Goal: Task Accomplishment & Management: Manage account settings

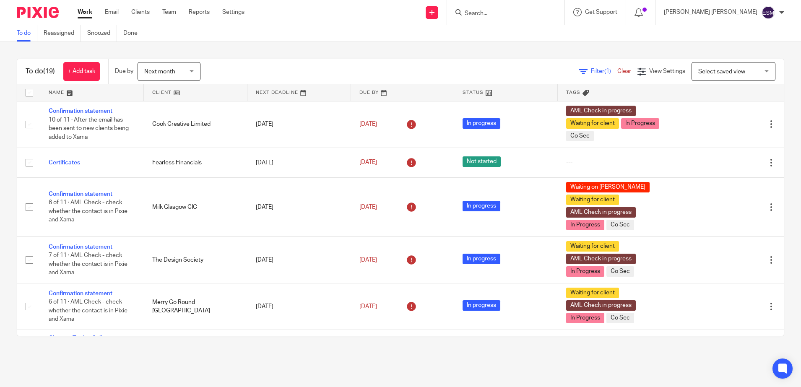
click at [539, 16] on input "Search" at bounding box center [501, 14] width 75 height 8
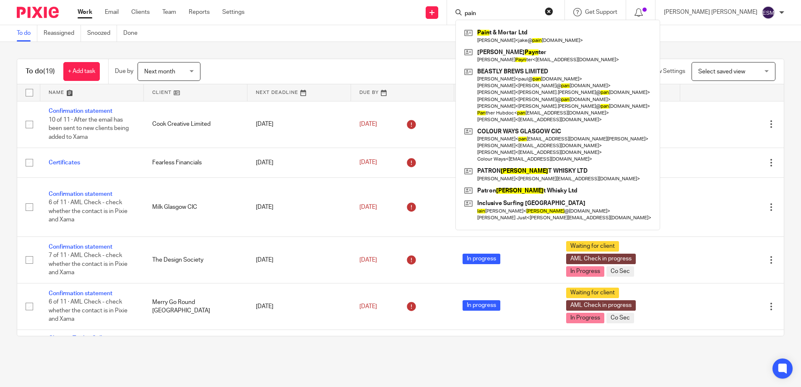
type input "pain"
click at [526, 24] on div "Pain t & Mortar Ltd Jake Richardson < jake@ pain tandmortar.com > Jade Payn ter…" at bounding box center [557, 125] width 205 height 211
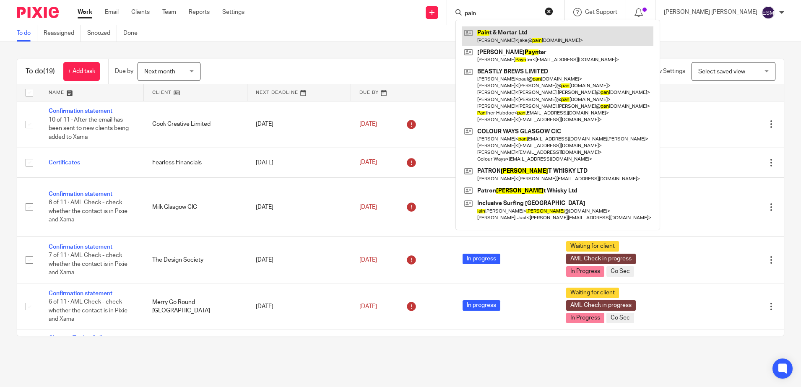
click at [520, 29] on link at bounding box center [557, 35] width 191 height 19
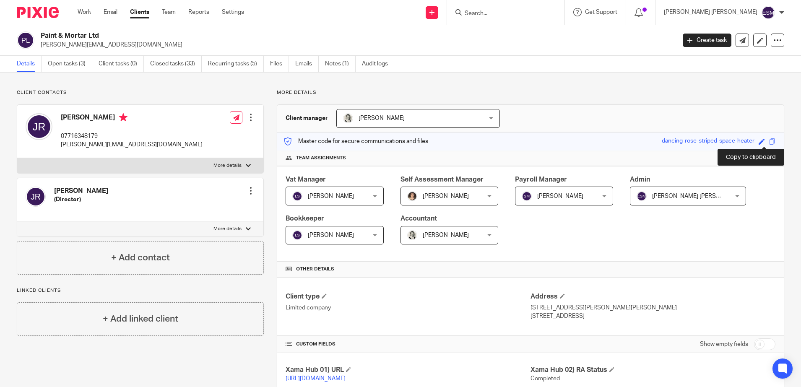
click at [769, 138] on span at bounding box center [772, 141] width 6 height 6
click at [300, 66] on link "Emails" at bounding box center [306, 64] width 23 height 16
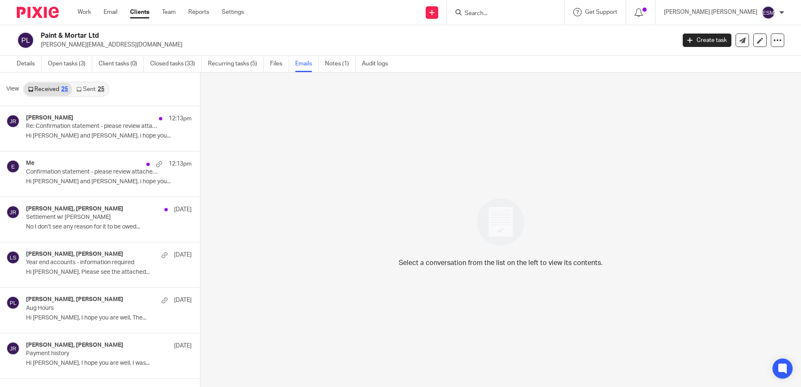
click at [96, 90] on link "Sent 25" at bounding box center [90, 89] width 36 height 13
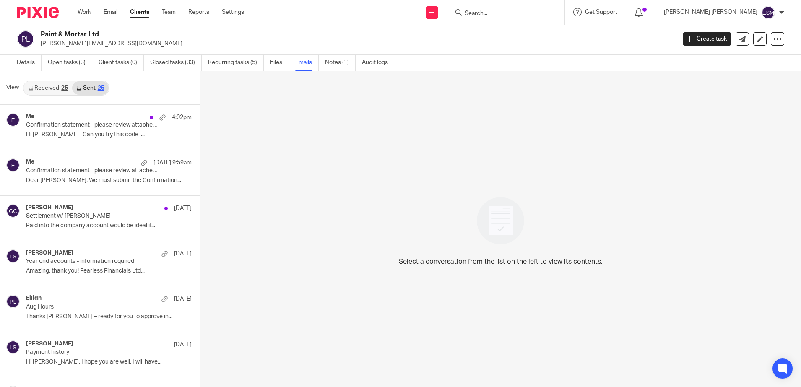
click at [48, 87] on link "Received 25" at bounding box center [48, 87] width 48 height 13
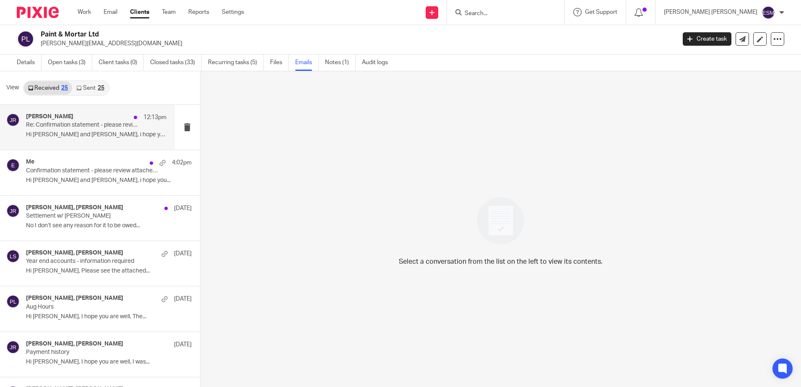
click at [70, 127] on p "Re: Confirmation statement - please review attached details" at bounding box center [82, 125] width 112 height 7
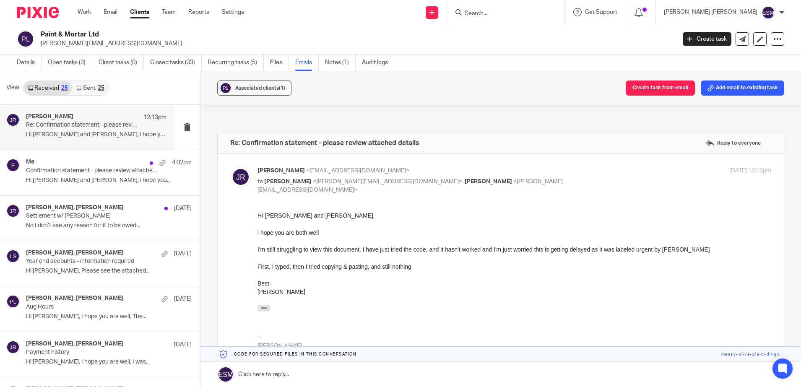
scroll to position [0, 0]
click at [90, 83] on link "Sent 25" at bounding box center [90, 87] width 36 height 13
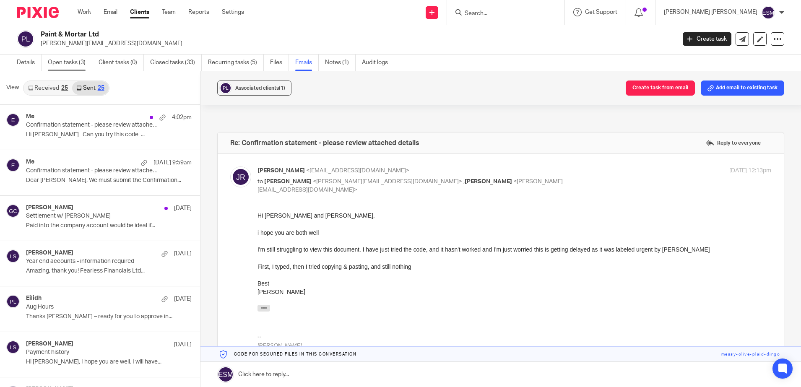
click at [78, 62] on link "Open tasks (3)" at bounding box center [70, 63] width 44 height 16
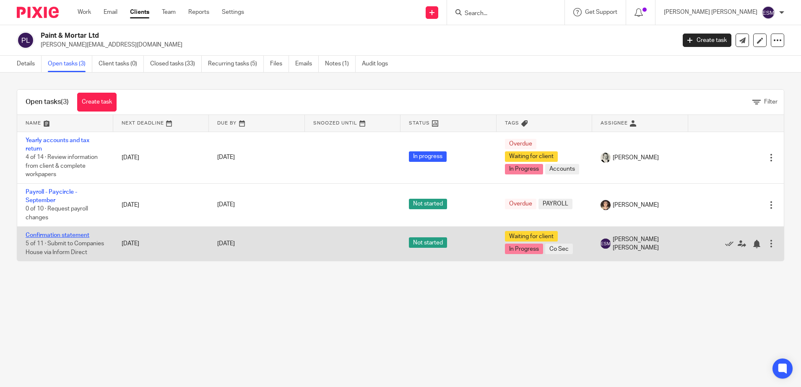
click at [50, 233] on link "Confirmation statement" at bounding box center [58, 235] width 64 height 6
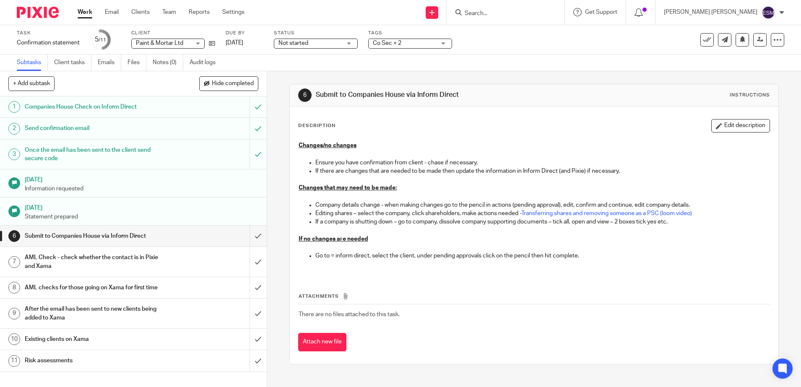
click at [351, 42] on div "Not started Not started" at bounding box center [316, 44] width 84 height 10
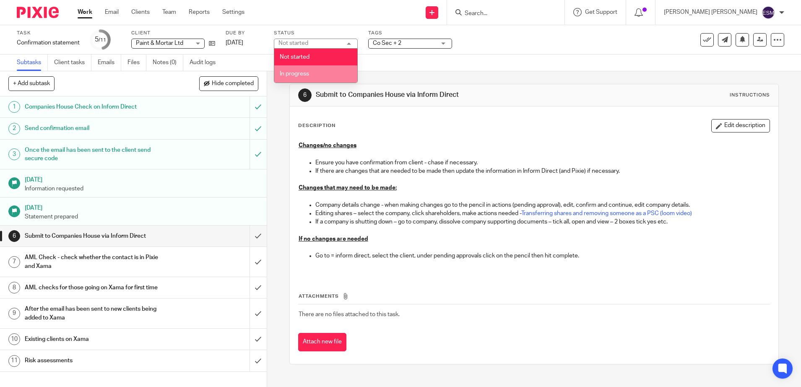
click at [312, 70] on li "In progress" at bounding box center [315, 73] width 83 height 17
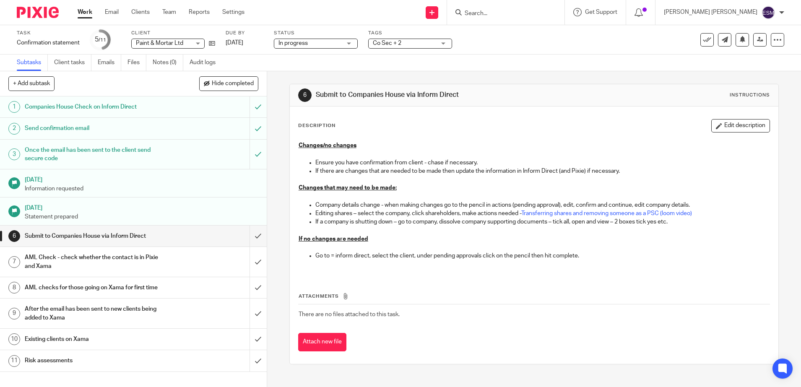
click at [422, 47] on span "Co Sec + 2" at bounding box center [404, 43] width 63 height 9
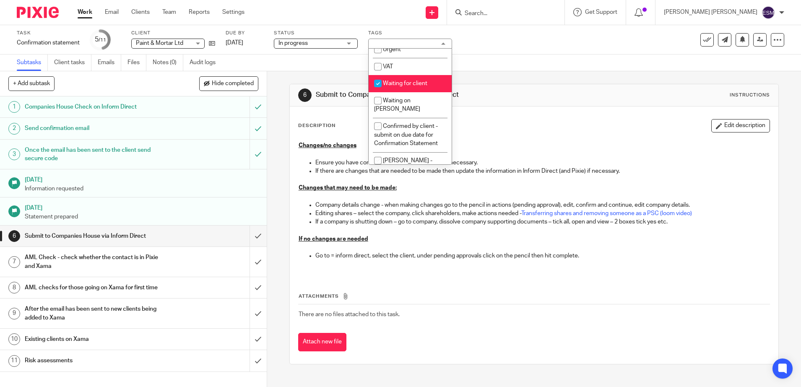
scroll to position [210, 0]
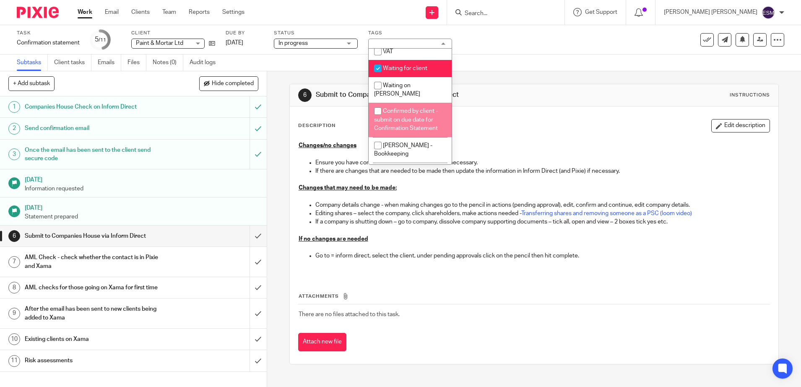
click at [397, 112] on span "Confirmed by client - submit on due date for Confirmation Statement" at bounding box center [406, 119] width 64 height 23
checkbox input "true"
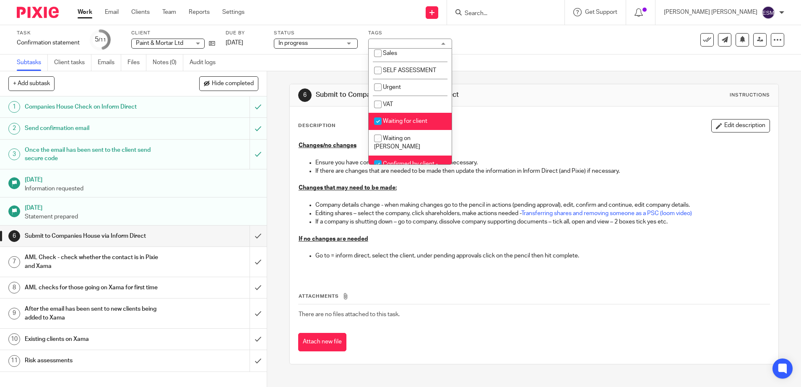
scroll to position [157, 0]
click at [380, 118] on input "checkbox" at bounding box center [378, 121] width 16 height 16
checkbox input "false"
click at [44, 15] on img at bounding box center [38, 12] width 42 height 11
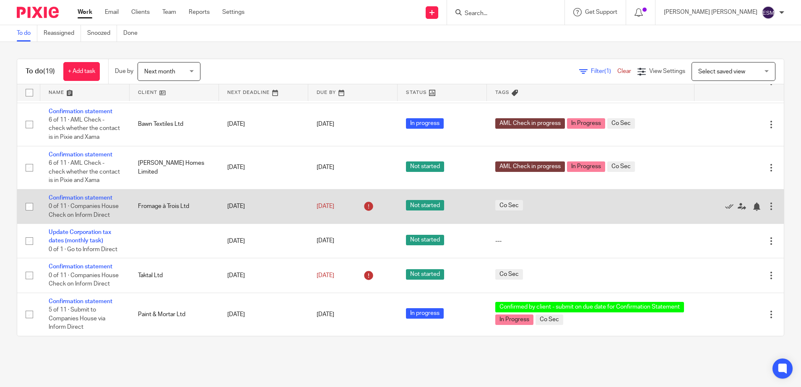
scroll to position [510, 0]
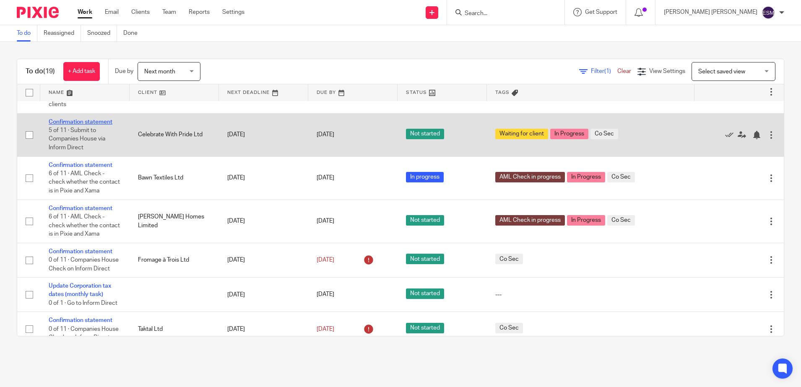
click at [97, 125] on link "Confirmation statement" at bounding box center [81, 122] width 64 height 6
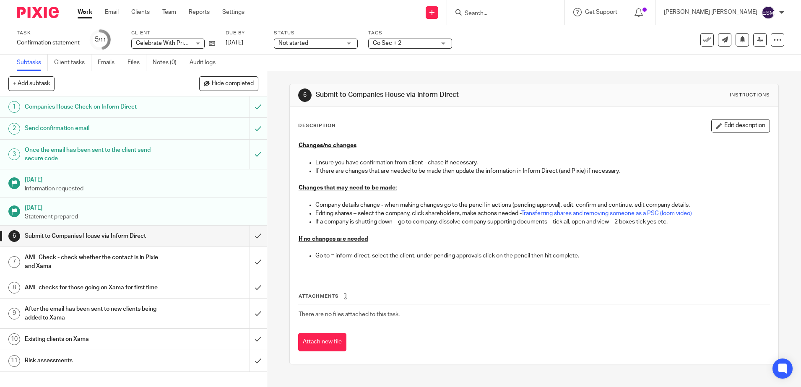
click at [354, 43] on div "Not started Not started" at bounding box center [316, 44] width 84 height 10
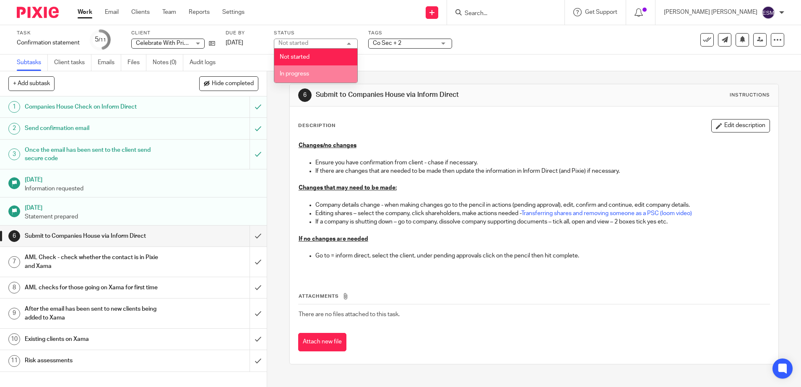
click at [314, 70] on li "In progress" at bounding box center [315, 73] width 83 height 17
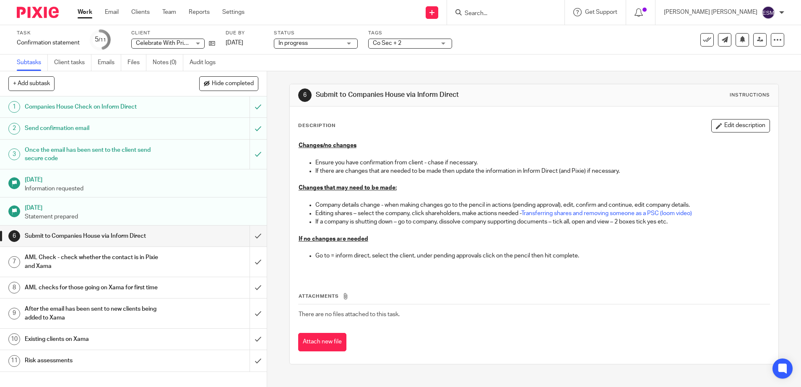
click at [438, 44] on div "Co Sec + 2" at bounding box center [410, 44] width 84 height 10
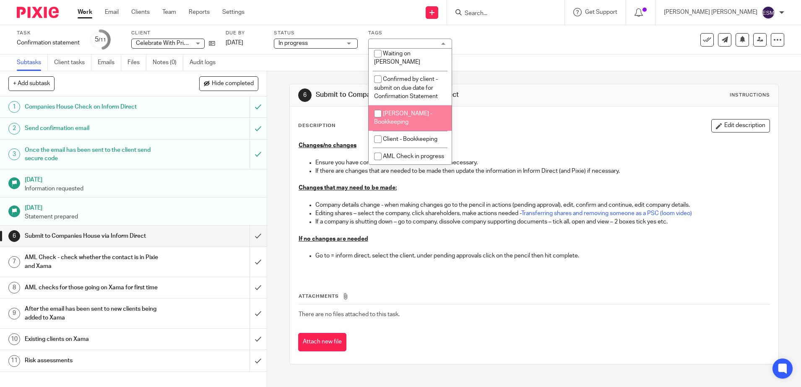
scroll to position [137, 0]
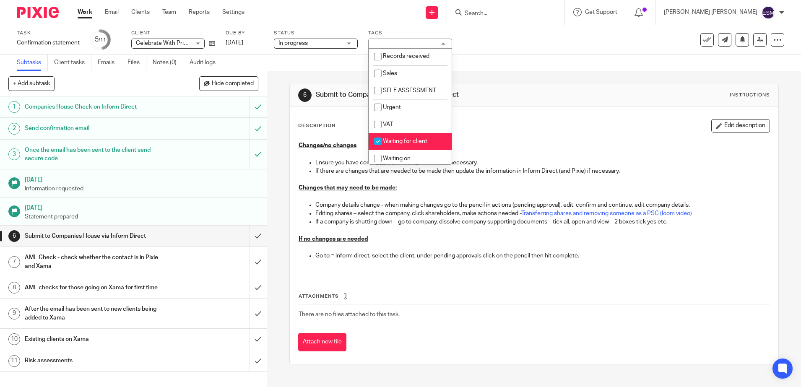
click at [389, 137] on li "Waiting for client" at bounding box center [410, 141] width 83 height 17
checkbox input "false"
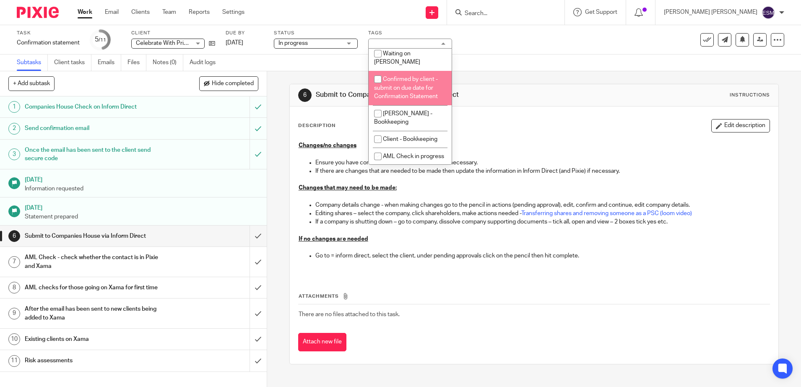
click at [391, 82] on li "Confirmed by client - submit on due date for Confirmation Statement" at bounding box center [410, 88] width 83 height 34
checkbox input "true"
click at [37, 4] on div at bounding box center [34, 12] width 69 height 25
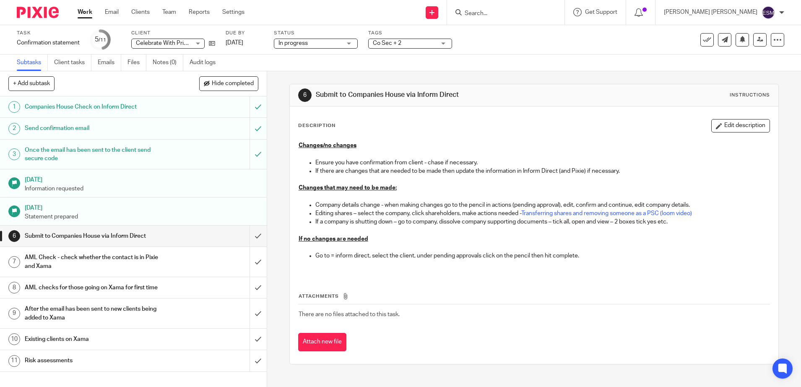
click at [31, 16] on img at bounding box center [38, 12] width 42 height 11
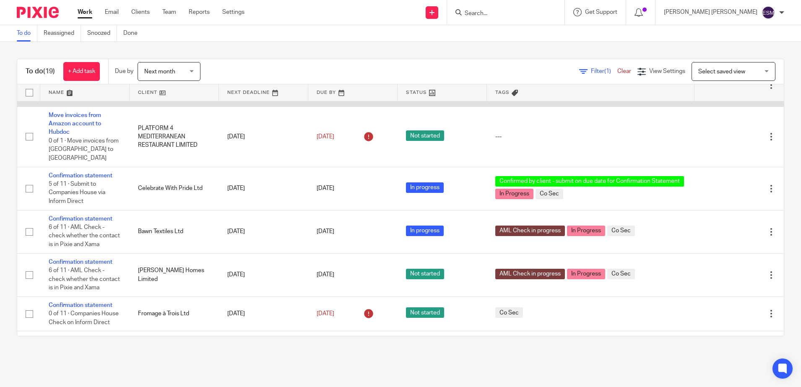
scroll to position [472, 0]
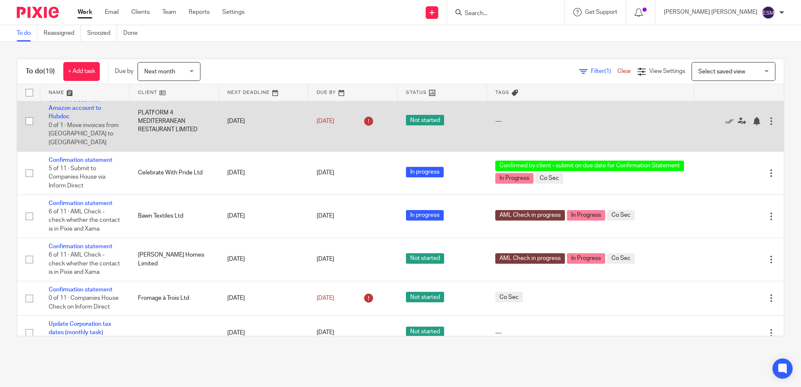
click at [78, 151] on td "Move invoices from Amazon account to Hubdoc 0 of 1 · Move invoices from [GEOGRA…" at bounding box center [84, 121] width 89 height 60
click at [77, 151] on td "Move invoices from Amazon account to Hubdoc 0 of 1 · Move invoices from Amazon …" at bounding box center [84, 121] width 89 height 60
click at [83, 120] on link "Move invoices from Amazon account to Hubdoc" at bounding box center [75, 108] width 52 height 23
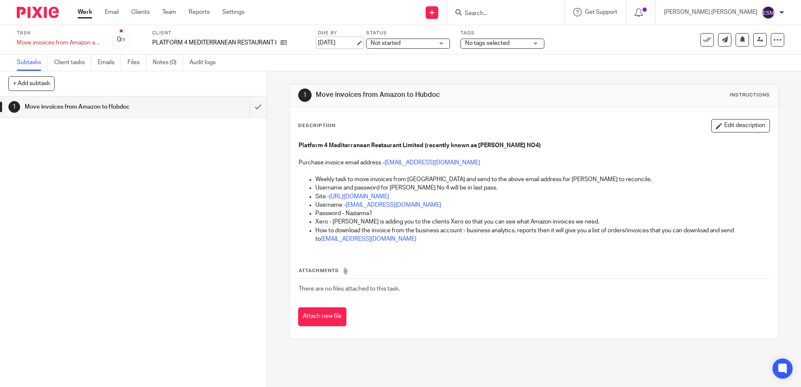
click at [329, 42] on link "[DATE]" at bounding box center [337, 43] width 38 height 9
click at [45, 10] on img at bounding box center [38, 12] width 42 height 11
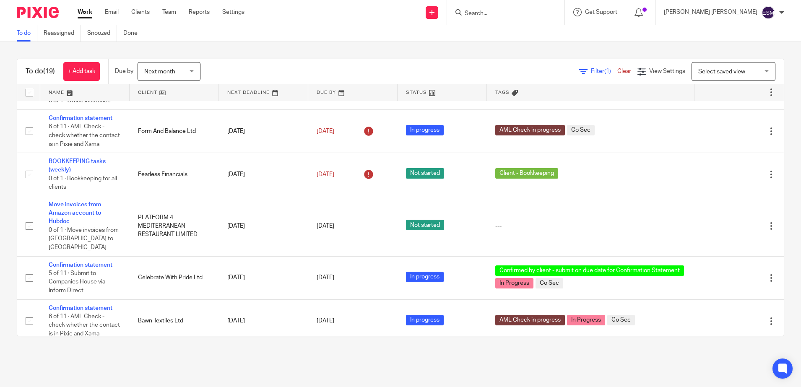
scroll to position [472, 0]
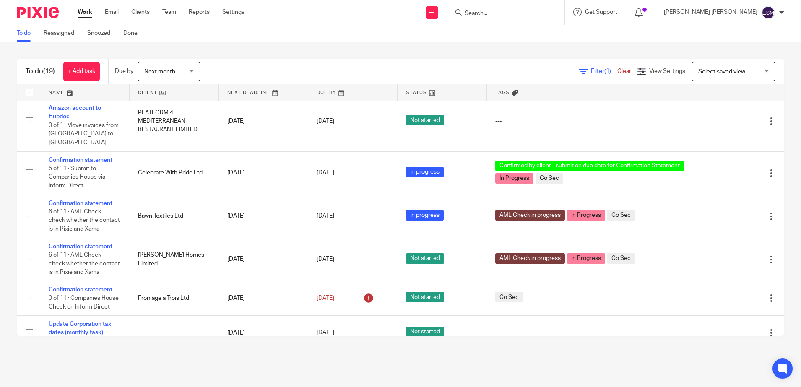
click at [77, 68] on link "BOOKKEEPING tasks (weekly)" at bounding box center [77, 61] width 57 height 14
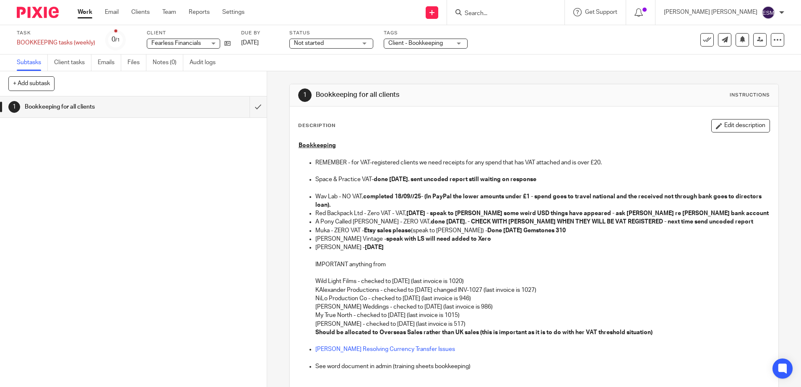
click at [410, 180] on strong "done [DATE]. sent uncoded report still waiting on response" at bounding box center [455, 180] width 163 height 6
click at [732, 125] on button "Edit description" at bounding box center [740, 125] width 59 height 13
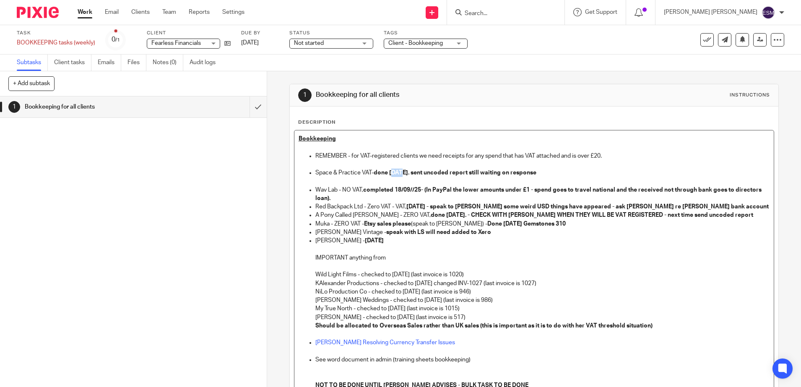
drag, startPoint x: 395, startPoint y: 170, endPoint x: 387, endPoint y: 171, distance: 8.4
click at [387, 171] on strong "done [DATE]. sent uncoded report still waiting on response" at bounding box center [455, 173] width 163 height 6
click at [401, 190] on strong "completed 18/09//25- (In PayPal the lower amounts under £1 - spend goes to trav…" at bounding box center [538, 194] width 447 height 14
drag, startPoint x: 401, startPoint y: 189, endPoint x: 391, endPoint y: 190, distance: 10.1
click at [391, 190] on strong "completed 18/09//25- (In PayPal the lower amounts under £1 - spend goes to trav…" at bounding box center [538, 194] width 447 height 14
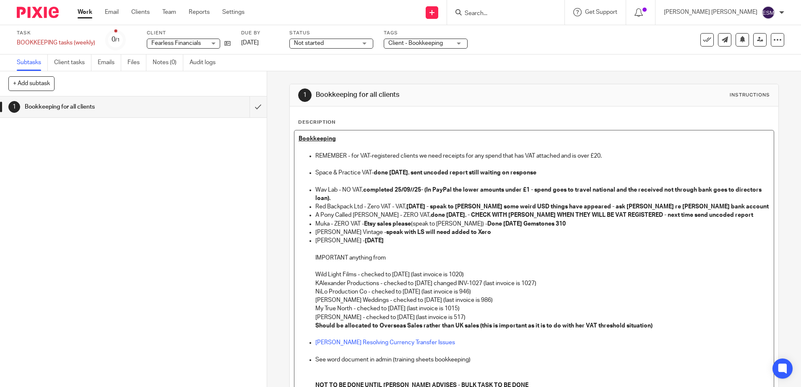
click at [382, 208] on p "Red Backpack Ltd - Zero VAT - VAT, 18/09/25 - speak to Lauren some weird USD th…" at bounding box center [542, 207] width 454 height 8
click at [413, 207] on strong "18/09/25 - speak to Lauren some weird USD things have appeared - ask Audra re w…" at bounding box center [587, 207] width 362 height 6
click at [484, 227] on p "Muka - ZERO VAT - Etsy sales please (speak to Lauren) - Done 18/09/25 Gemstones…" at bounding box center [542, 224] width 454 height 8
click at [403, 252] on p at bounding box center [542, 249] width 454 height 8
click at [431, 216] on strong "done 18/09/25. - CHECK WITH LAUREN WHEN THEY WILL BE VAT REGISTERED - next time…" at bounding box center [592, 215] width 323 height 6
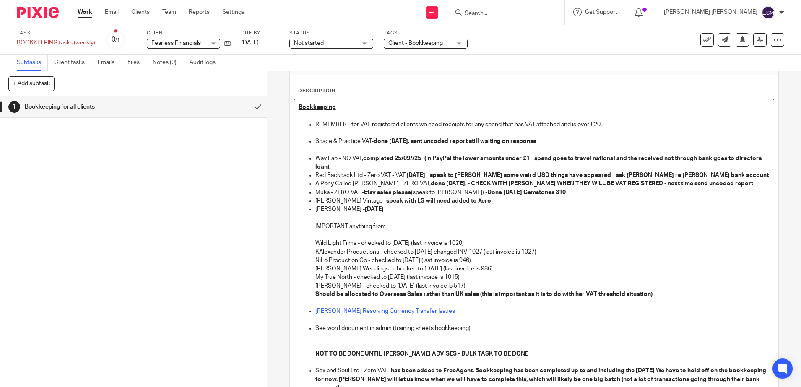
scroll to position [173, 0]
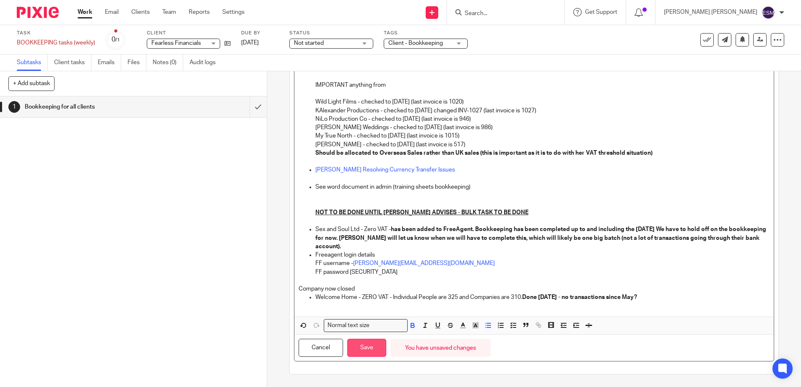
click at [363, 342] on button "Save" at bounding box center [366, 348] width 39 height 18
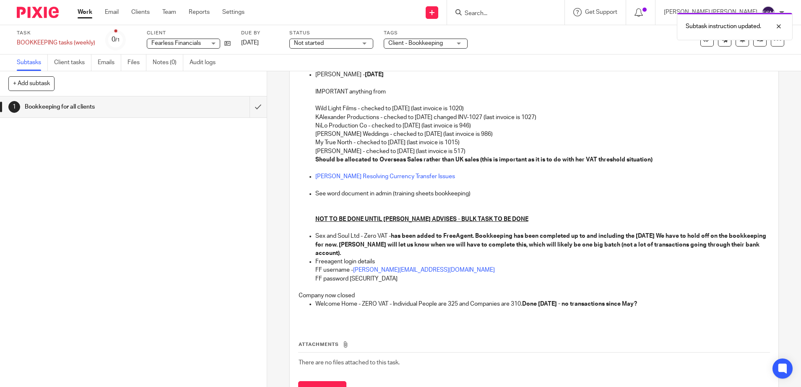
scroll to position [180, 0]
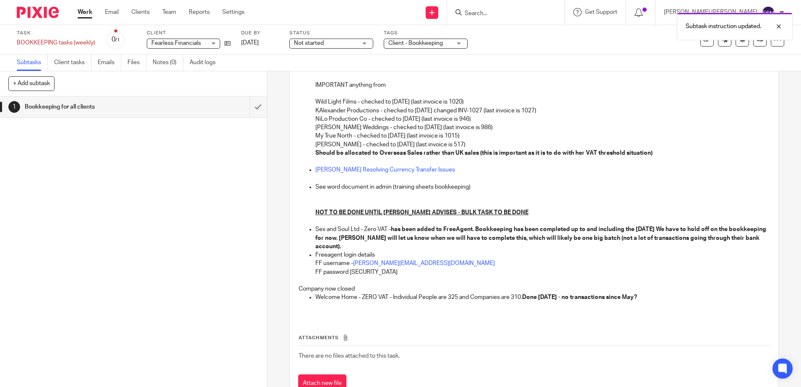
click at [509, 12] on div "Subtask instruction updated." at bounding box center [597, 24] width 392 height 32
click at [512, 12] on div "Subtask instruction updated." at bounding box center [597, 24] width 392 height 32
click at [526, 13] on div "Subtask instruction updated." at bounding box center [597, 24] width 392 height 32
click at [519, 17] on input "Search" at bounding box center [501, 14] width 75 height 8
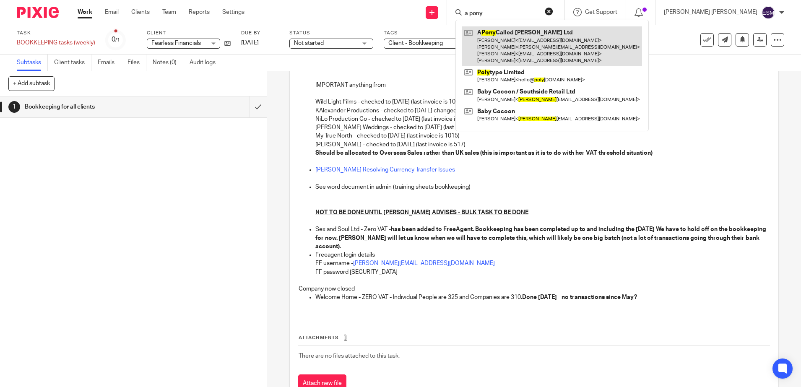
type input "a pony"
click at [542, 47] on link at bounding box center [552, 46] width 180 height 40
click at [528, 49] on link at bounding box center [552, 46] width 180 height 40
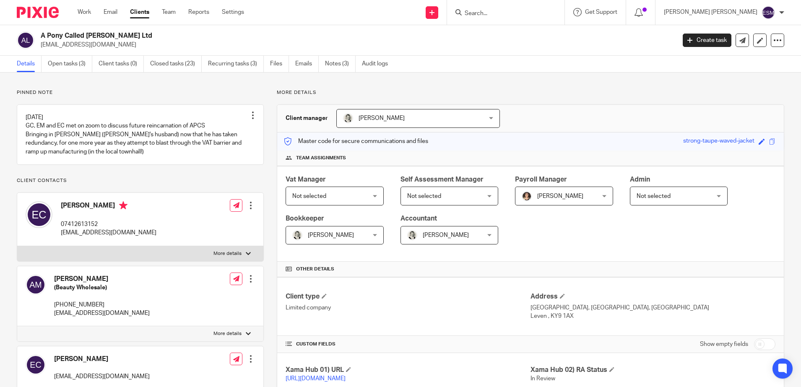
click at [44, 9] on img at bounding box center [38, 12] width 42 height 11
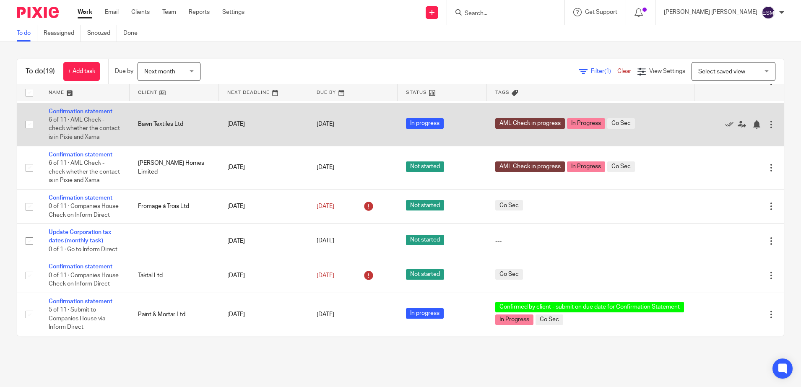
scroll to position [667, 0]
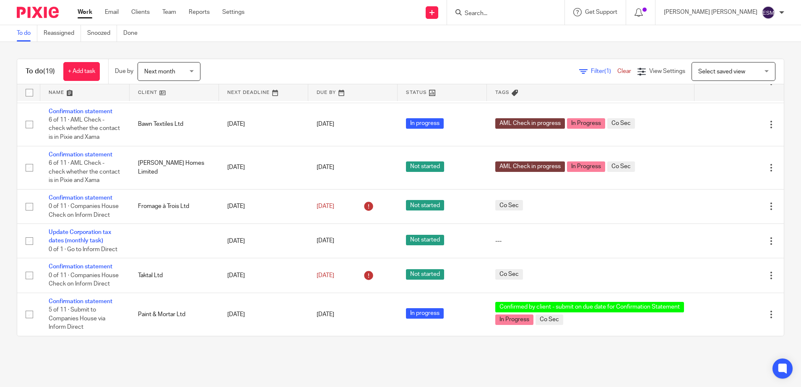
click at [195, 72] on div "Next month Next month" at bounding box center [169, 71] width 63 height 19
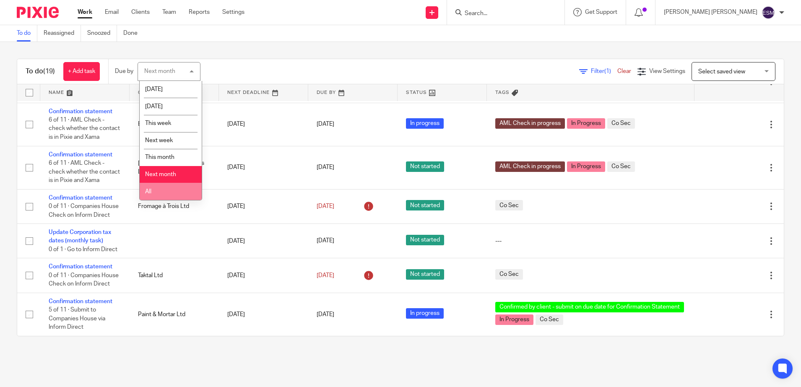
click at [151, 191] on li "All" at bounding box center [171, 191] width 62 height 17
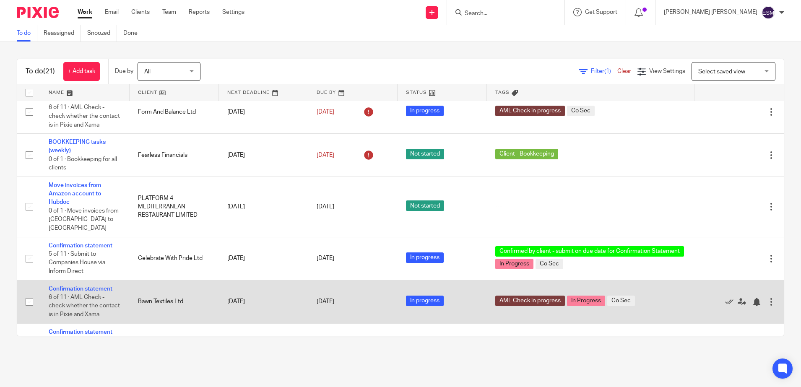
scroll to position [360, 0]
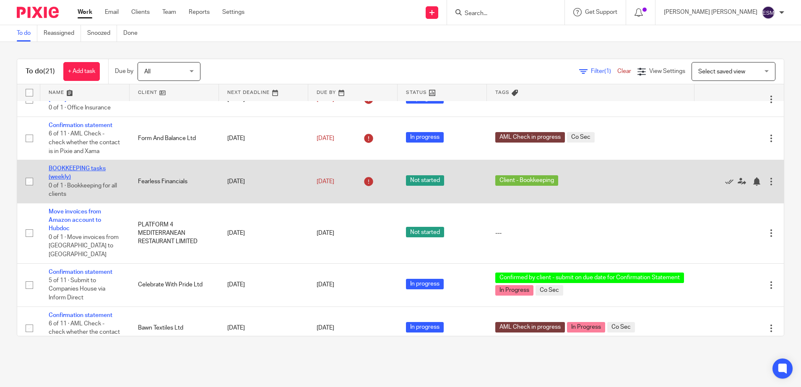
click at [87, 180] on link "BOOKKEEPING tasks (weekly)" at bounding box center [77, 173] width 57 height 14
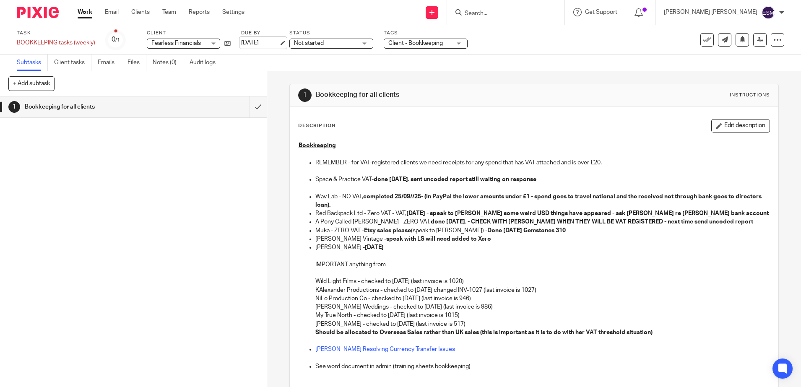
click at [259, 39] on link "[DATE]" at bounding box center [260, 43] width 38 height 9
click at [365, 247] on strong "[DATE]" at bounding box center [374, 248] width 19 height 6
click at [724, 127] on button "Edit description" at bounding box center [740, 125] width 59 height 13
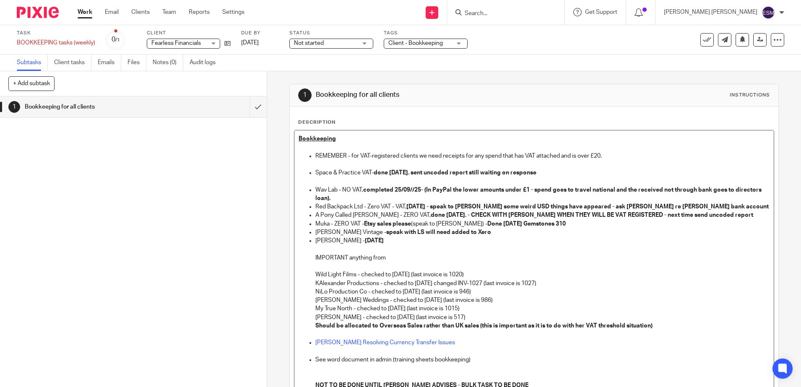
click at [365, 239] on strong "[DATE]" at bounding box center [374, 241] width 19 height 6
click at [378, 285] on p "KAlexander Productions - checked to [DATE] changed INV-1027 (last invoice is 10…" at bounding box center [542, 283] width 454 height 8
drag, startPoint x: 354, startPoint y: 273, endPoint x: 310, endPoint y: 273, distance: 44.9
click at [310, 273] on ul "REMEMBER - for VAT-registered clients we need receipts for any spend that has V…" at bounding box center [534, 300] width 471 height 297
copy p "Wild Light Films"
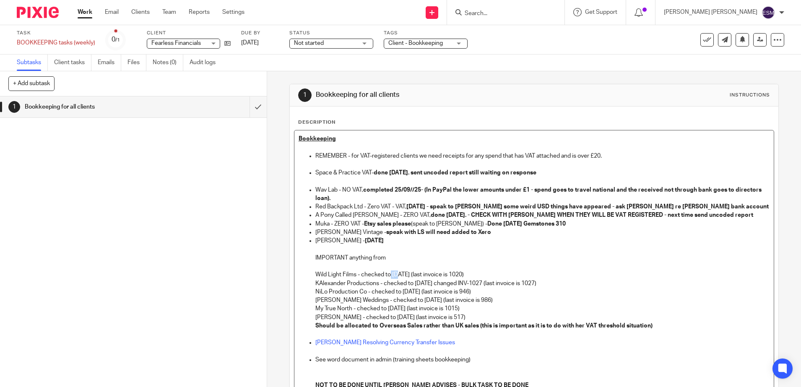
drag, startPoint x: 397, startPoint y: 272, endPoint x: 386, endPoint y: 273, distance: 10.6
click at [386, 273] on p "Wild Light Films - checked to 18 Sept (last invoice is 1020)" at bounding box center [542, 275] width 454 height 8
drag, startPoint x: 375, startPoint y: 284, endPoint x: 305, endPoint y: 280, distance: 69.7
click at [305, 280] on ul "REMEMBER - for VAT-registered clients we need receipts for any spend that has V…" at bounding box center [534, 300] width 471 height 297
copy p "KAlexander Productions"
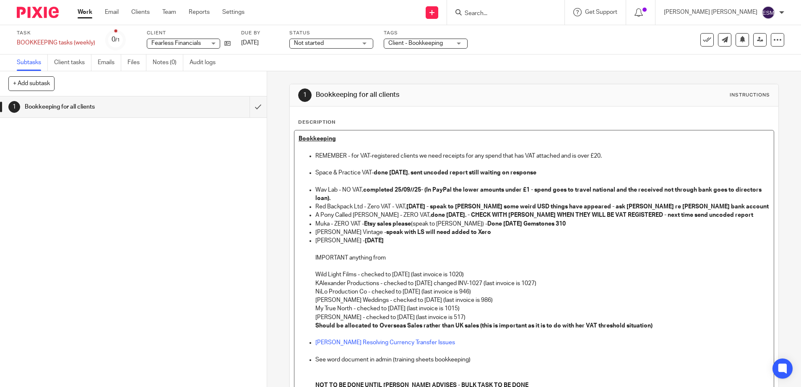
click at [418, 284] on p "KAlexander Productions - checked to 18 Sept changed INV-1027 (last invoice is 1…" at bounding box center [542, 283] width 454 height 8
drag, startPoint x: 365, startPoint y: 289, endPoint x: 307, endPoint y: 289, distance: 57.5
click at [307, 289] on ul "REMEMBER - for VAT-registered clients we need receipts for any spend that has V…" at bounding box center [534, 300] width 471 height 297
copy p "NiLo Production Co"
click at [402, 291] on p "NiLo Production Co - checked to 18 Sept (last invoice is 946)" at bounding box center [542, 292] width 454 height 8
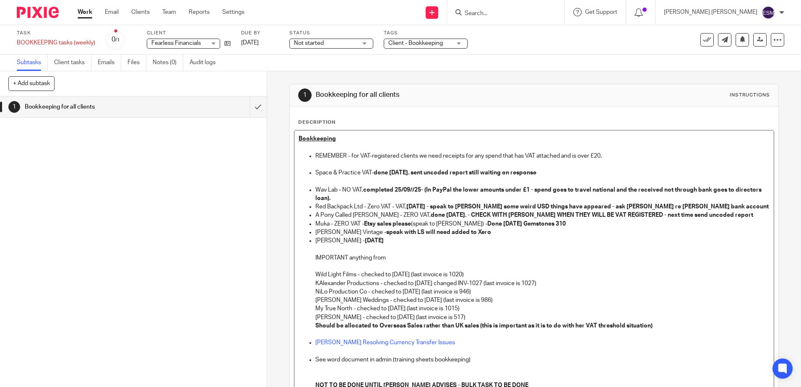
click at [406, 293] on p "NiLo Production Co - checked to 18 Sept (last invoice is 946)" at bounding box center [542, 292] width 454 height 8
drag, startPoint x: 364, startPoint y: 302, endPoint x: 314, endPoint y: 297, distance: 51.0
click at [315, 297] on p "Martina H Weddings - checked to 18 Sept (last invoice is 986)" at bounding box center [542, 300] width 454 height 8
copy p "Martina H Weddings"
click at [384, 304] on p "Martina H Weddings - checked to 18 Sept (last invoice is 986)" at bounding box center [542, 300] width 454 height 8
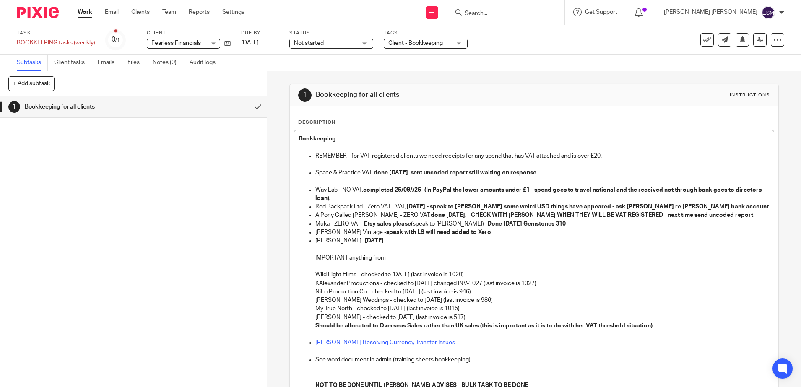
click at [410, 298] on p "Martina H Weddings - checked to 18 Sept (last invoice is 986)" at bounding box center [542, 300] width 454 height 8
click at [406, 302] on p "Martina H Weddings - checked to 18 Sept (last invoice is 986)" at bounding box center [542, 300] width 454 height 8
drag, startPoint x: 348, startPoint y: 307, endPoint x: 306, endPoint y: 307, distance: 41.9
click at [306, 307] on ul "REMEMBER - for VAT-registered clients we need receipts for any spend that has V…" at bounding box center [534, 300] width 471 height 297
copy p "My True North"
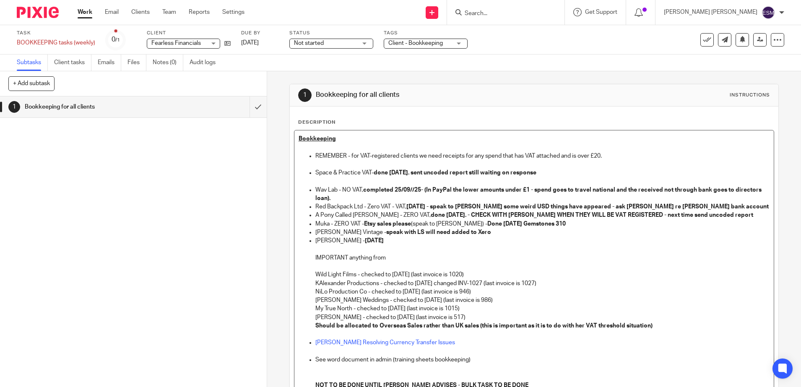
click at [391, 310] on p "My True North - checked to 18 Sept (last invoice is 1015)" at bounding box center [542, 308] width 454 height 8
click at [342, 318] on p "Katy Fendall - checked to 18 Sept (last invoice is 517)" at bounding box center [542, 317] width 454 height 8
drag, startPoint x: 346, startPoint y: 317, endPoint x: 307, endPoint y: 317, distance: 39.0
click at [307, 317] on ul "REMEMBER - for VAT-registered clients we need receipts for any spend that has V…" at bounding box center [534, 300] width 471 height 297
copy p "Katy Fendall"
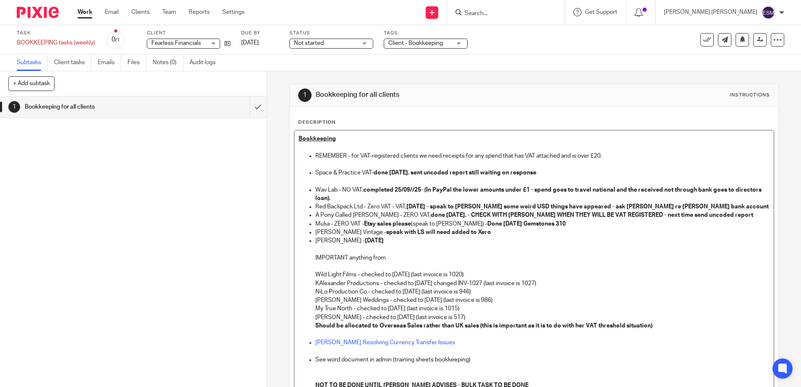
click at [385, 320] on p "Katy Fendall - checked to 18 Sept (last invoice is 517)" at bounding box center [542, 317] width 454 height 8
click at [386, 316] on p "Katy Fendall - checked to 18 Sept (last invoice is 517)" at bounding box center [542, 317] width 454 height 8
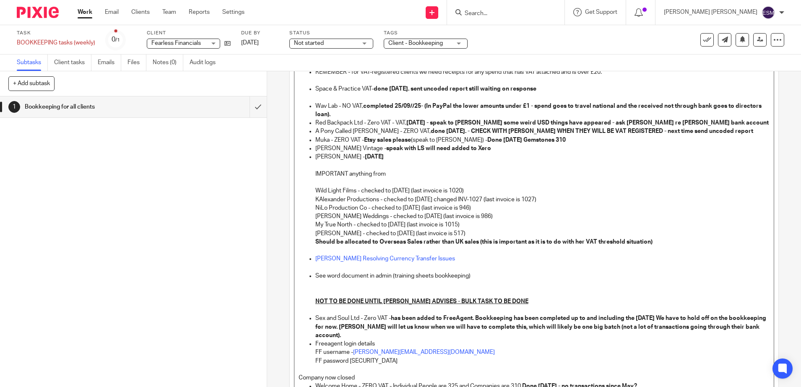
scroll to position [173, 0]
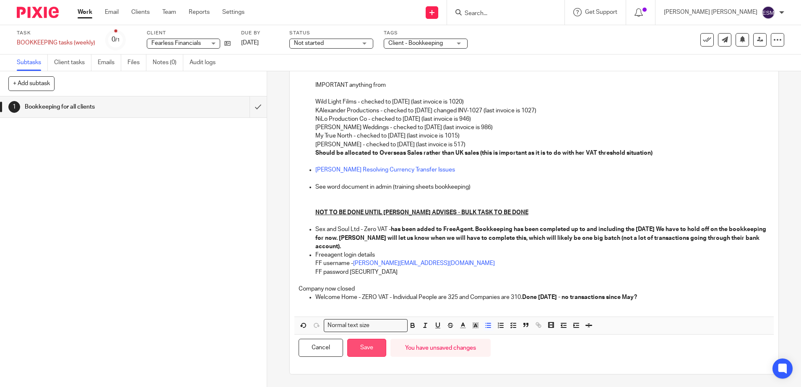
click at [375, 346] on button "Save" at bounding box center [366, 348] width 39 height 18
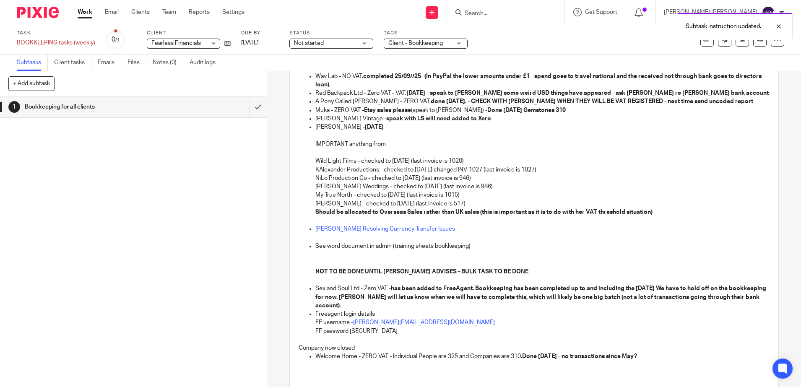
scroll to position [0, 0]
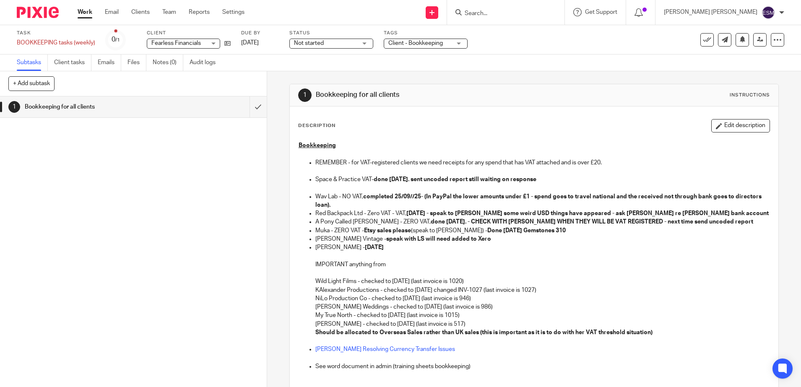
click at [47, 12] on img at bounding box center [38, 12] width 42 height 11
